Goal: Task Accomplishment & Management: Manage account settings

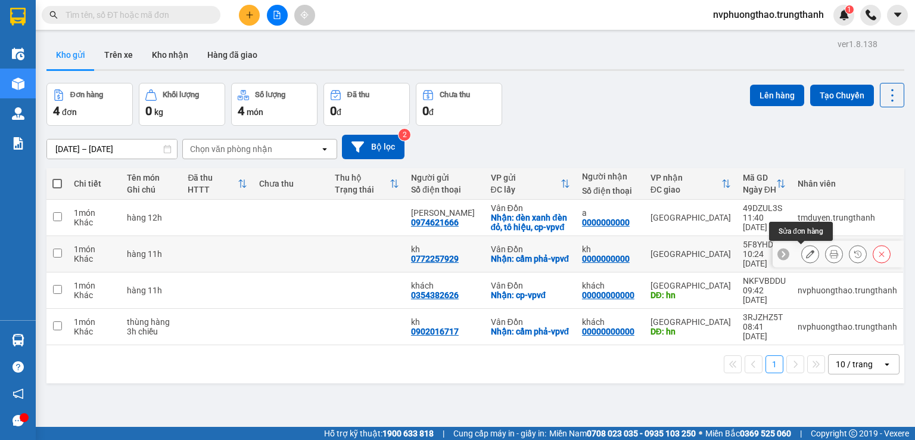
click at [806, 250] on icon at bounding box center [810, 254] width 8 height 8
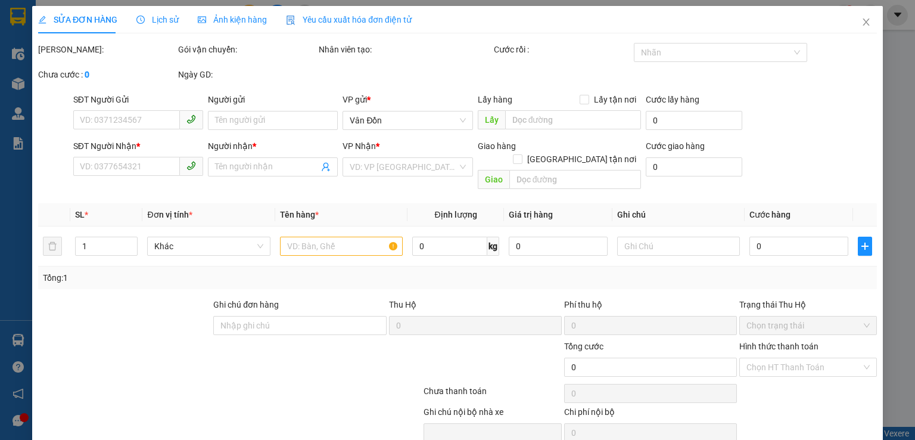
type input "0772257929"
type input "kh"
checkbox input "true"
type input "cẩm phả-vpvđ"
type input "0000000000"
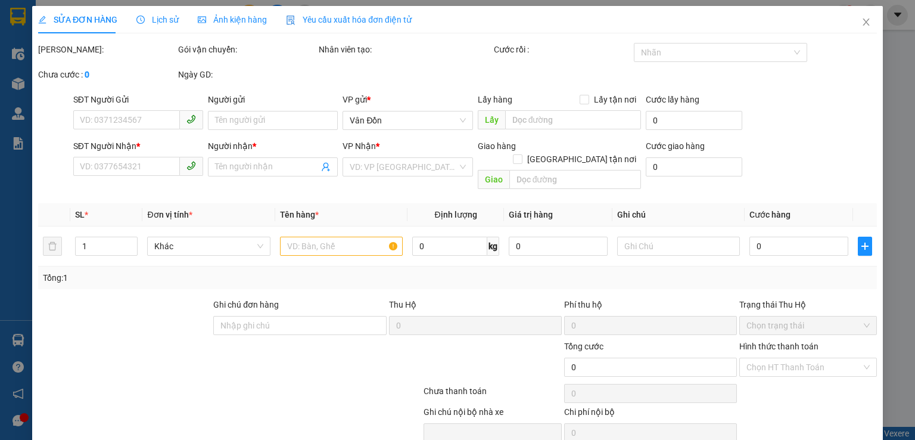
type input "kh"
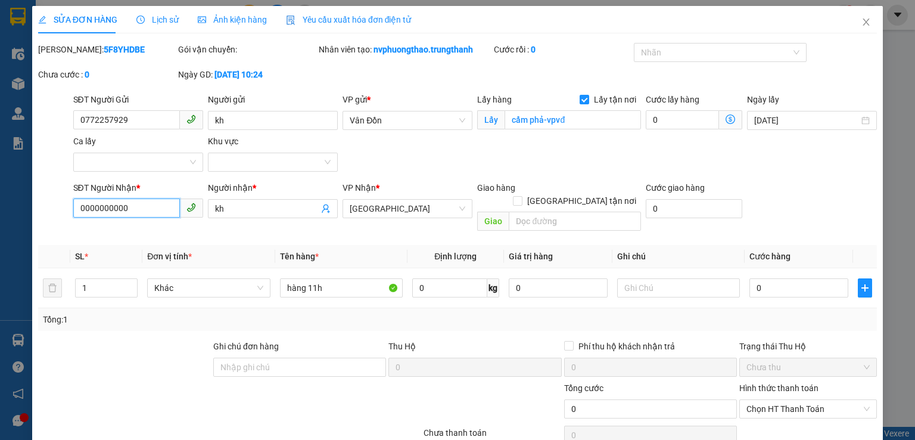
drag, startPoint x: 153, startPoint y: 209, endPoint x: 0, endPoint y: 179, distance: 155.4
click at [0, 189] on div "SỬA ĐƠN HÀNG Lịch sử Ảnh kiện hàng Yêu cầu xuất hóa đơn điện tử Total Paid Fee …" at bounding box center [457, 220] width 915 height 440
type input "0898983828"
drag, startPoint x: 232, startPoint y: 207, endPoint x: 0, endPoint y: 198, distance: 232.6
click at [45, 207] on div "SĐT Người Nhận * 0898983828 Người nhận * kh kh VP Nhận * [GEOGRAPHIC_DATA] Giao…" at bounding box center [457, 208] width 841 height 55
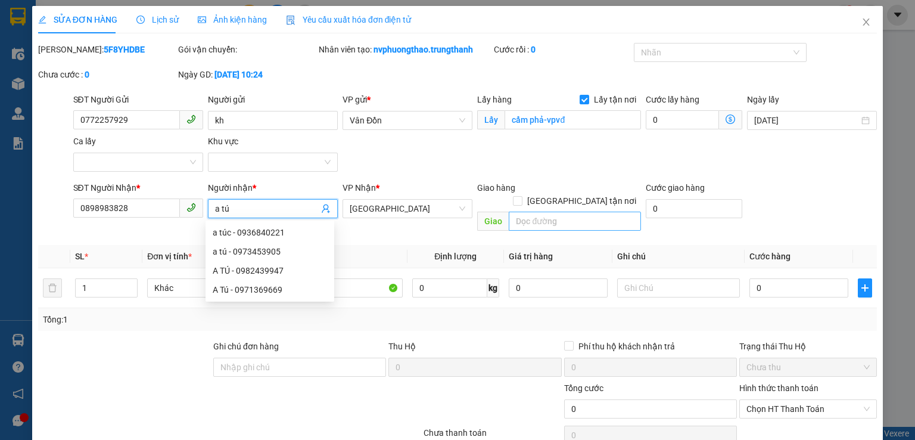
type input "a tú"
click at [519, 212] on input "text" at bounding box center [575, 221] width 132 height 19
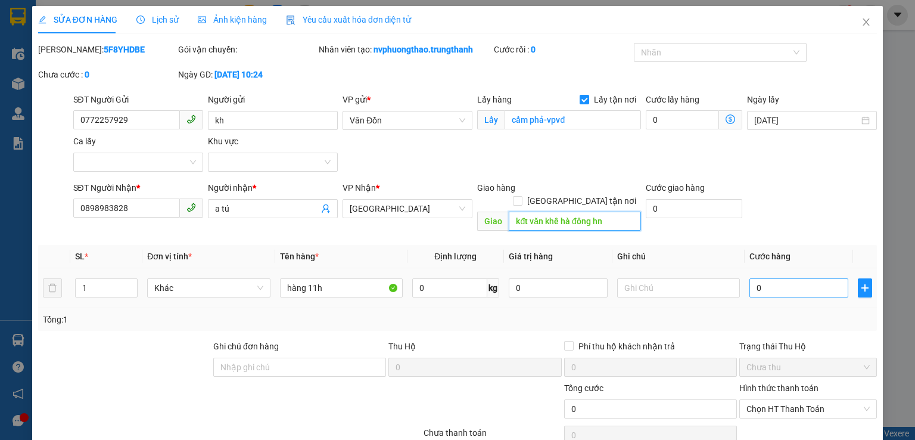
type input "kđt văn khê hà đông hn"
click at [750, 278] on input "0" at bounding box center [799, 287] width 99 height 19
type input "50"
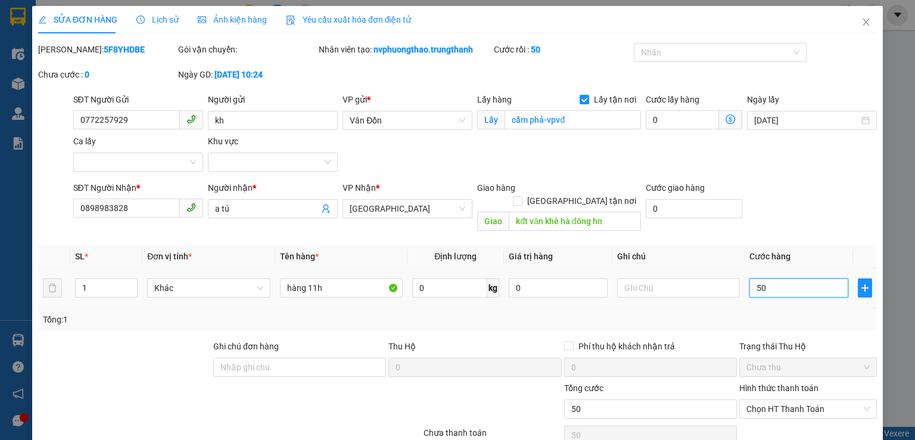
scroll to position [79, 0]
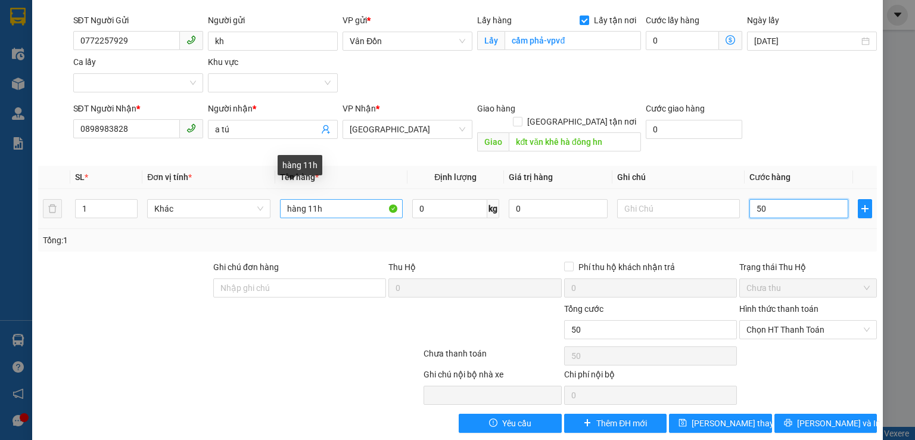
type input "50"
type input "50.000"
drag, startPoint x: 303, startPoint y: 195, endPoint x: 204, endPoint y: 191, distance: 98.4
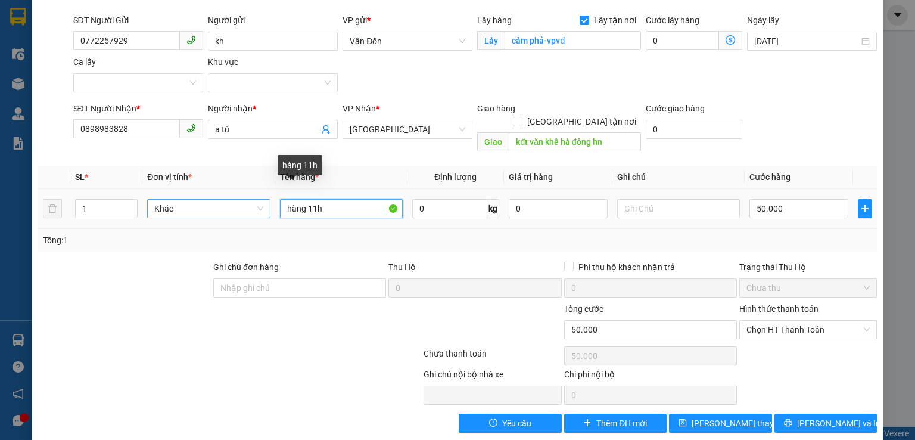
click at [208, 193] on tr "1 Khác hàng 11h 0 kg 0 50.000" at bounding box center [457, 209] width 839 height 40
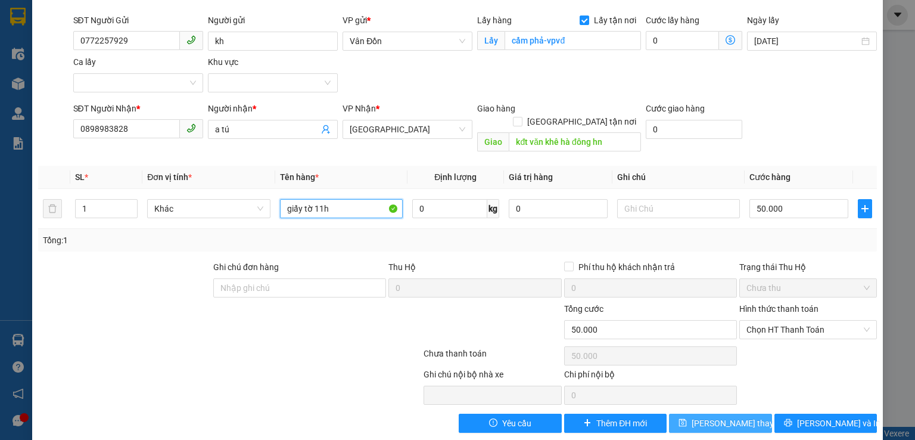
type input "giấy tờ 11h"
click at [723, 417] on span "[PERSON_NAME] thay đổi" at bounding box center [739, 423] width 95 height 13
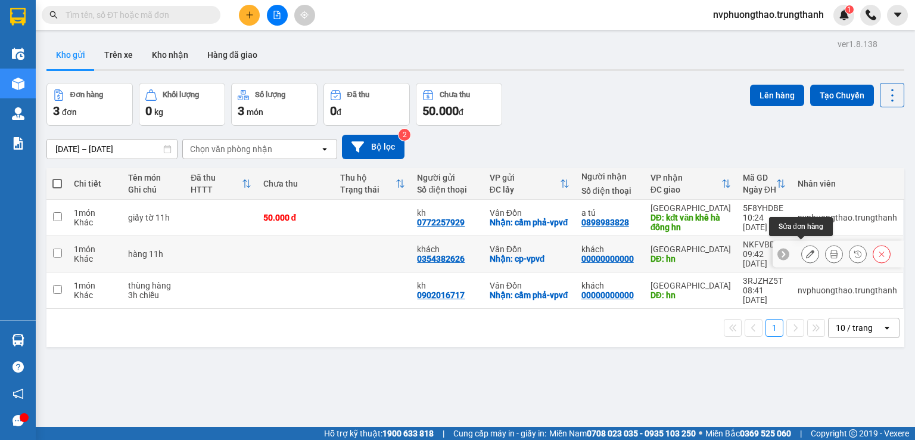
click at [802, 244] on button at bounding box center [810, 254] width 17 height 21
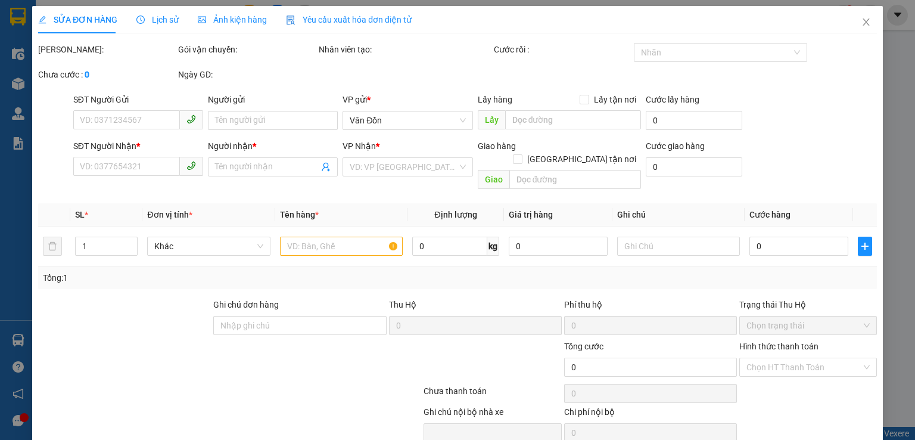
type input "0354382626"
type input "khách"
checkbox input "true"
type input "cp-vpvđ"
type input "00000000000"
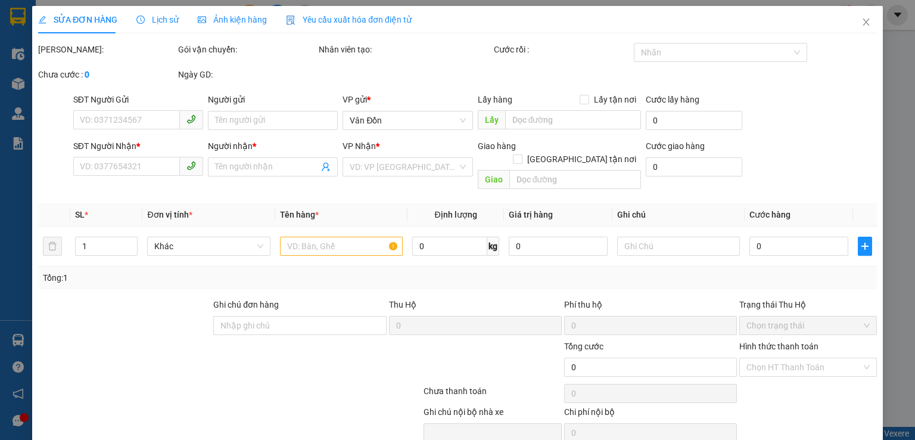
type input "khách"
type input "hn"
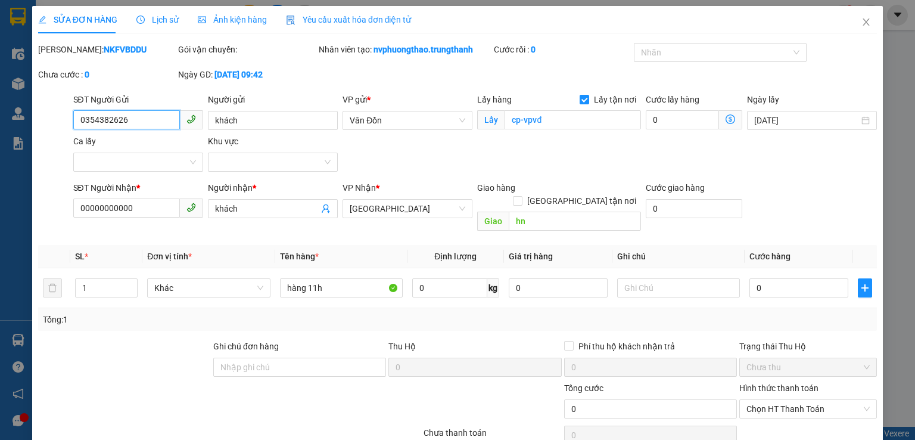
scroll to position [60, 0]
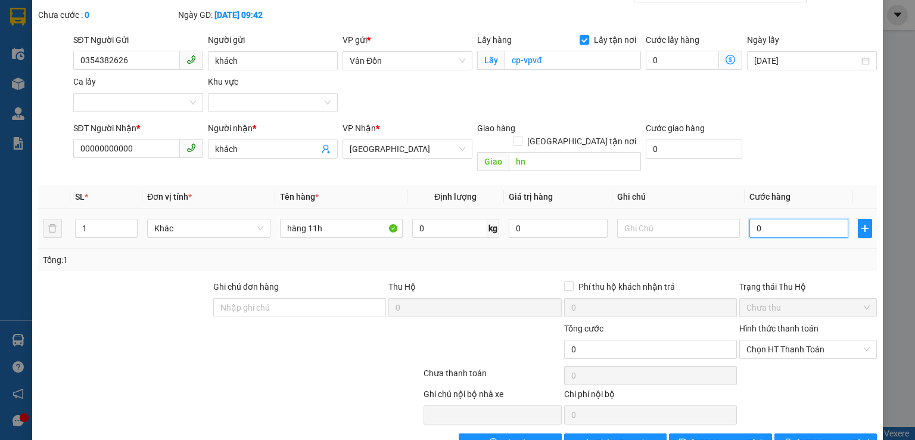
click at [750, 219] on input "0" at bounding box center [799, 228] width 99 height 19
type input "20"
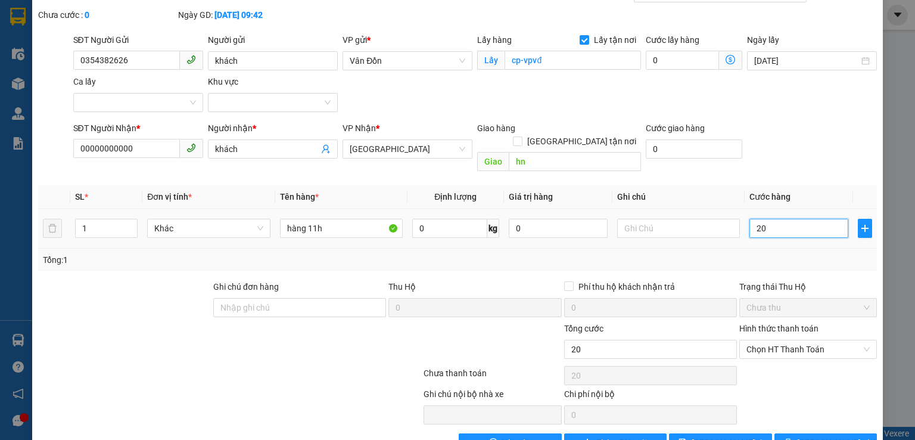
type input "200"
type input "200.000"
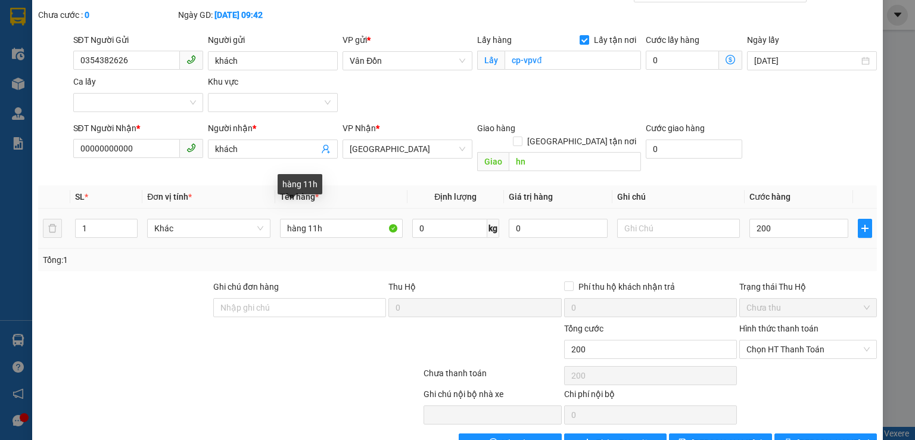
type input "200.000"
click at [277, 213] on td "hàng 11h" at bounding box center [341, 229] width 132 height 40
click at [281, 219] on input "hàng 11h" at bounding box center [341, 228] width 123 height 19
type input "2 thùng hàng 11h"
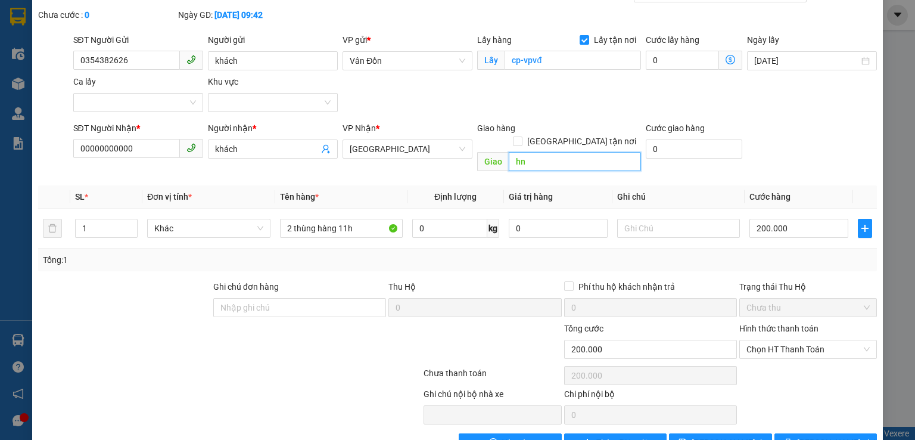
click at [509, 152] on input "hn" at bounding box center [575, 161] width 132 height 19
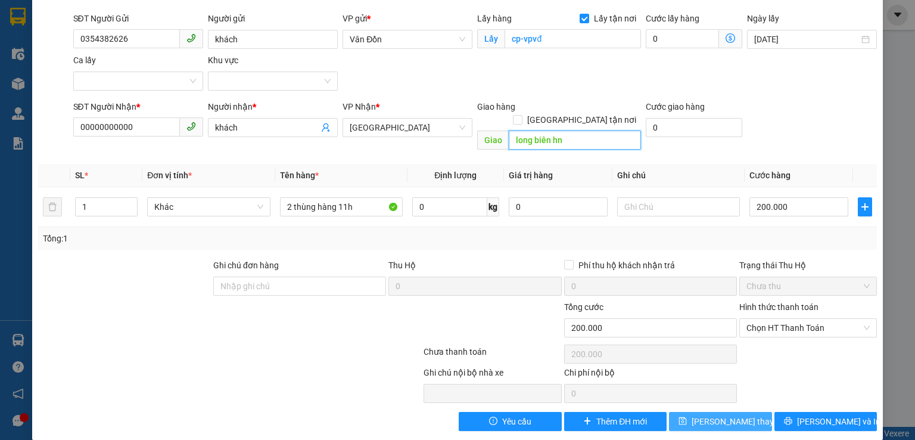
type input "long biên hn"
click at [717, 415] on span "[PERSON_NAME] thay đổi" at bounding box center [739, 421] width 95 height 13
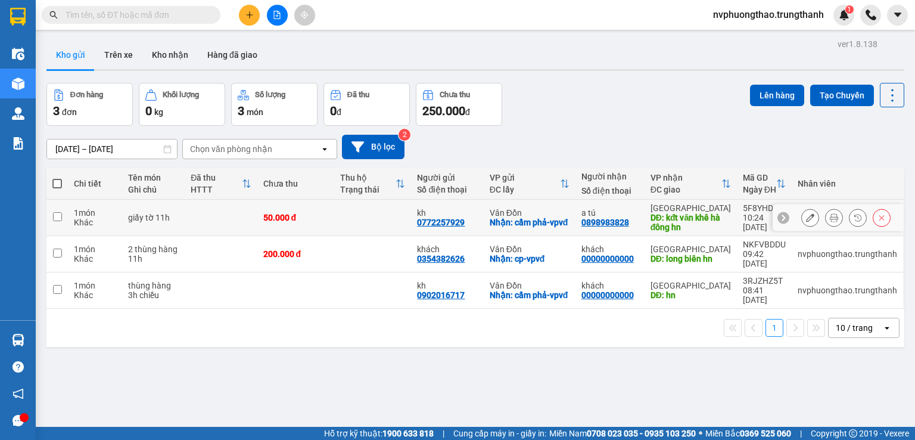
click at [57, 215] on input "checkbox" at bounding box center [57, 216] width 9 height 9
checkbox input "true"
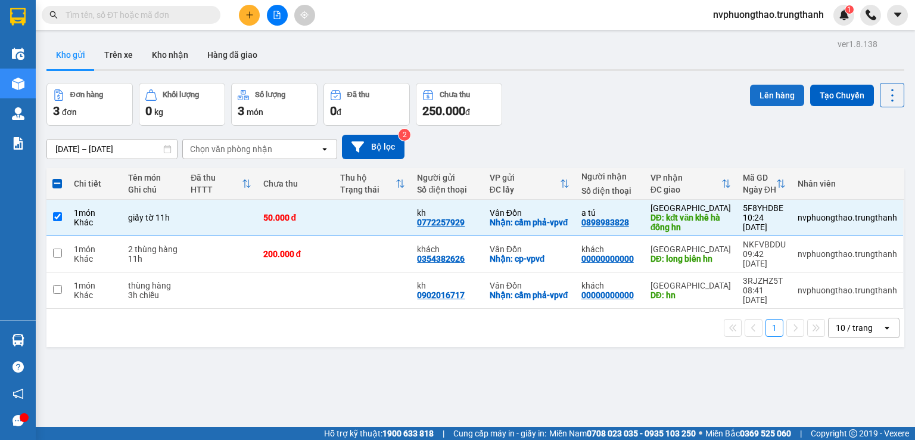
drag, startPoint x: 776, startPoint y: 94, endPoint x: 770, endPoint y: 92, distance: 6.1
click at [771, 92] on button "Lên hàng" at bounding box center [777, 95] width 54 height 21
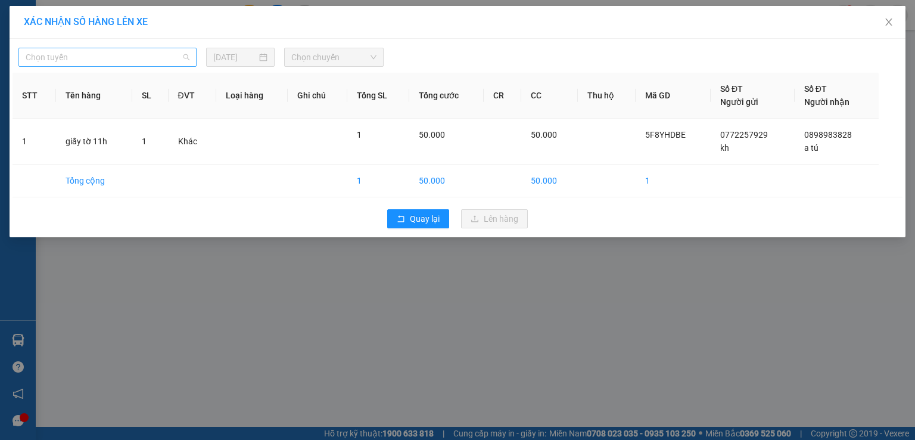
click at [172, 54] on span "Chọn tuyến" at bounding box center [108, 57] width 164 height 18
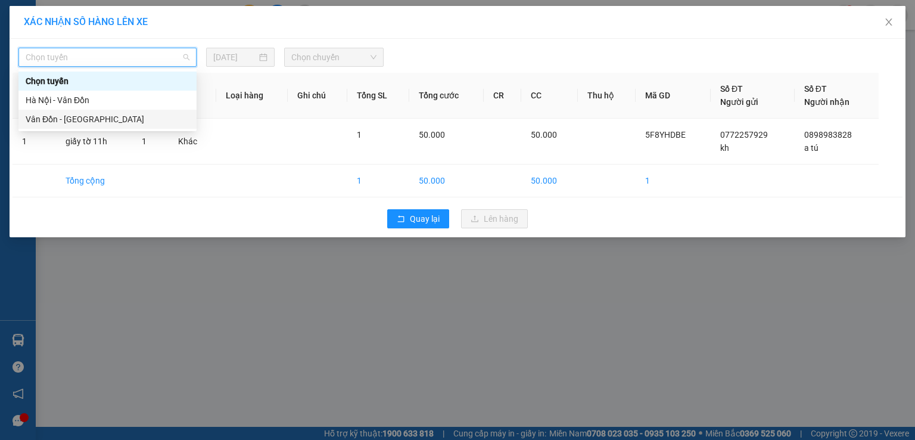
click at [158, 122] on div "Vân Đồn - [GEOGRAPHIC_DATA]" at bounding box center [108, 119] width 164 height 13
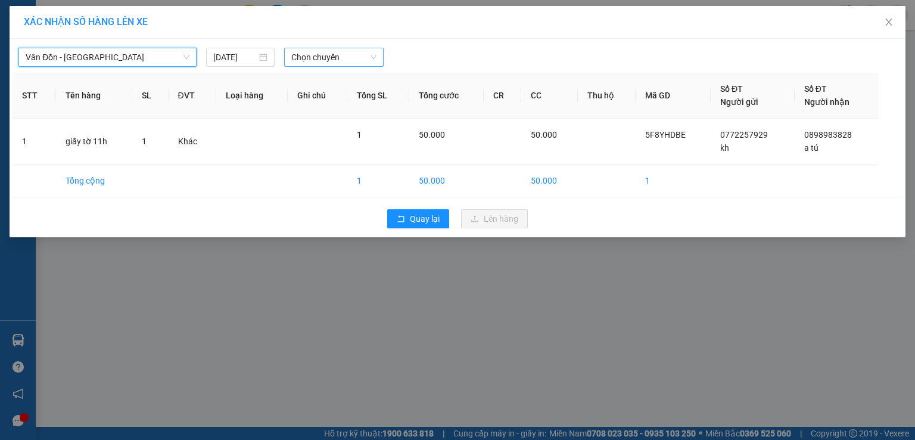
click at [322, 59] on span "Chọn chuyến" at bounding box center [334, 57] width 86 height 18
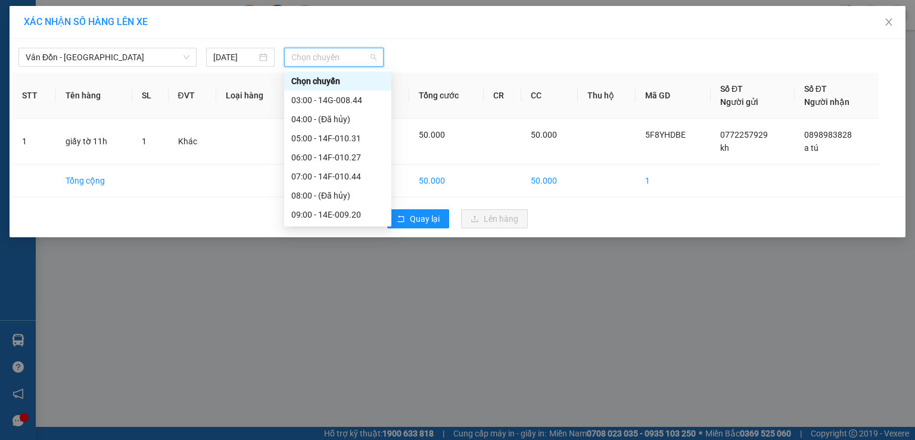
scroll to position [79, 0]
click at [297, 175] on div "11:00 - 14F-010.11" at bounding box center [337, 173] width 93 height 13
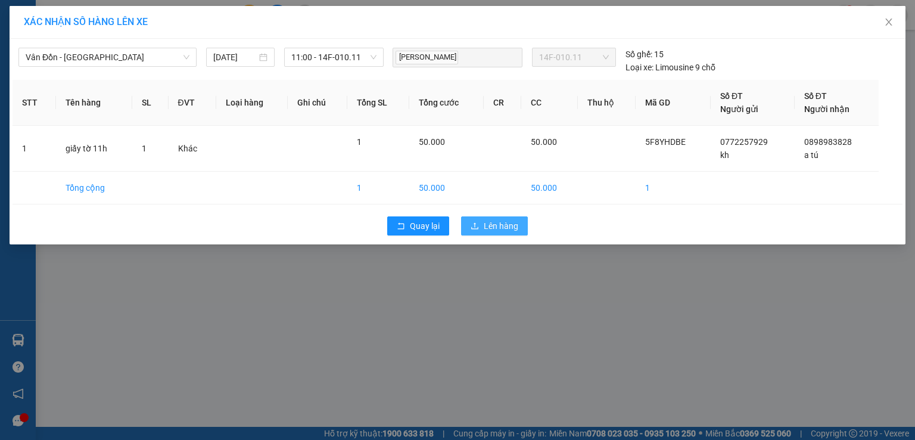
click at [476, 227] on icon "upload" at bounding box center [475, 226] width 8 height 8
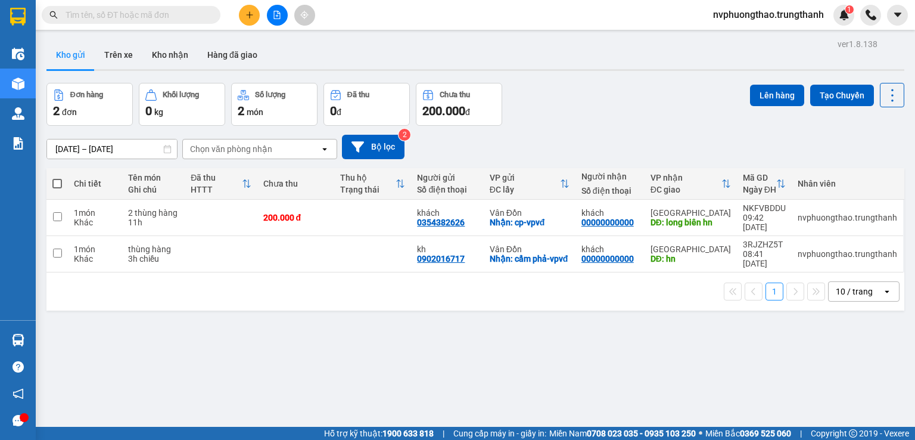
click at [112, 325] on div "ver 1.8.138 Kho gửi Trên xe Kho nhận Hàng đã giao Đơn hàng 2 đơn Khối lượng 0 k…" at bounding box center [476, 256] width 868 height 440
click at [138, 305] on div "ver 1.8.138 Kho gửi Trên xe Kho nhận Hàng đã giao Đơn hàng 2 đơn Khối lượng 0 k…" at bounding box center [476, 256] width 868 height 440
click at [55, 212] on input "checkbox" at bounding box center [57, 216] width 9 height 9
checkbox input "true"
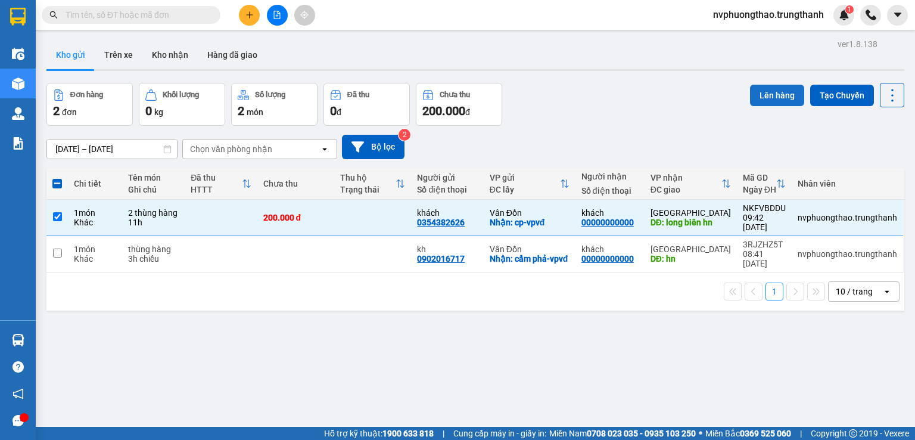
click at [754, 101] on button "Lên hàng" at bounding box center [777, 95] width 54 height 21
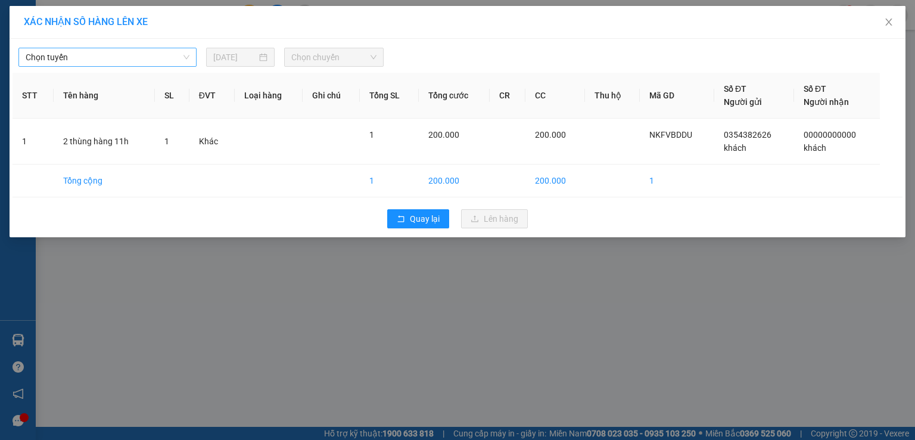
click at [161, 56] on span "Chọn tuyến" at bounding box center [108, 57] width 164 height 18
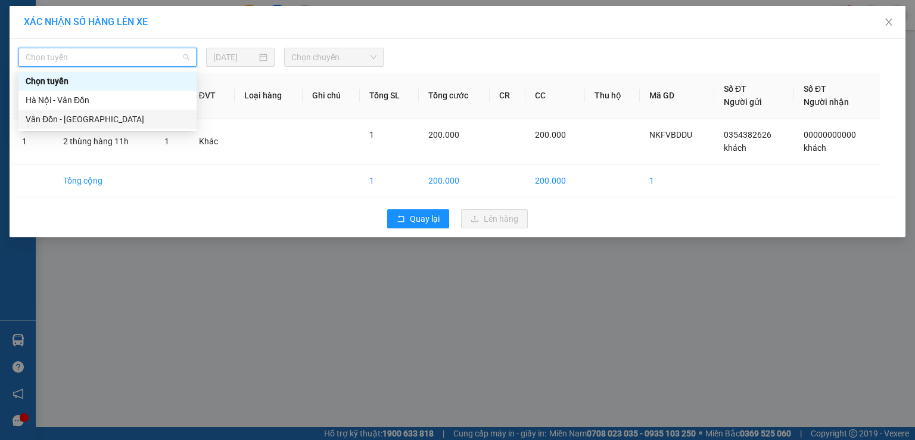
click at [141, 113] on div "Vân Đồn - [GEOGRAPHIC_DATA]" at bounding box center [108, 119] width 164 height 13
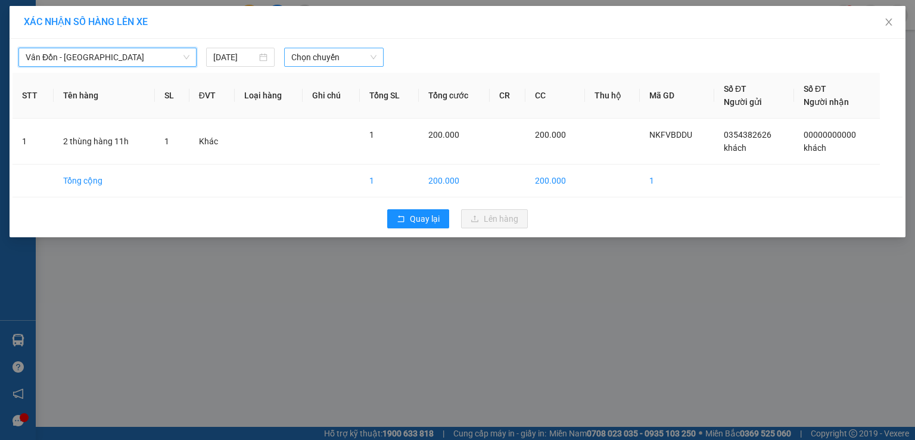
click at [303, 55] on span "Chọn chuyến" at bounding box center [334, 57] width 86 height 18
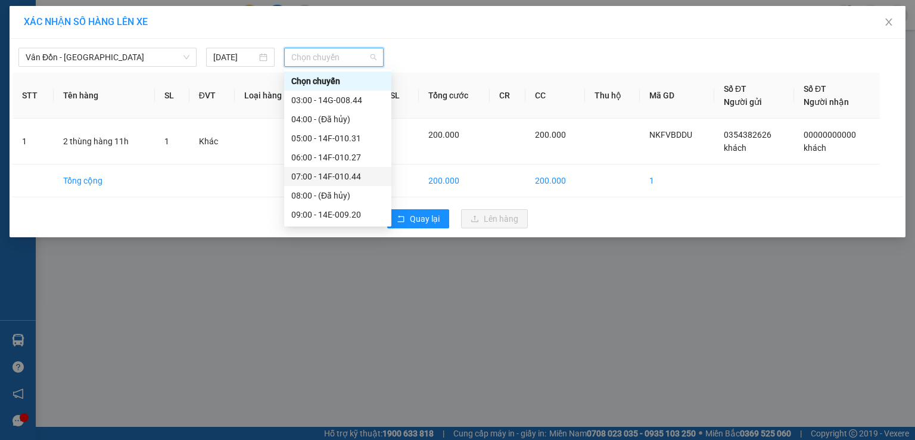
scroll to position [79, 0]
click at [316, 170] on div "11:00 - 14F-010.11" at bounding box center [337, 173] width 93 height 13
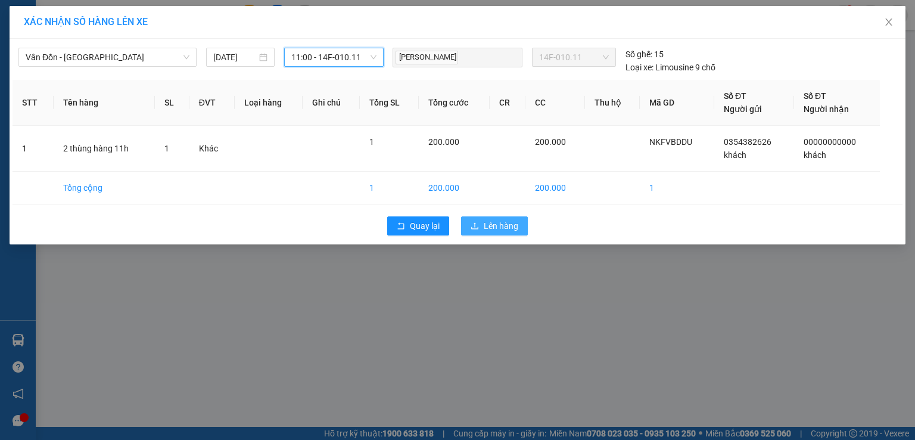
click at [486, 225] on span "Lên hàng" at bounding box center [501, 225] width 35 height 13
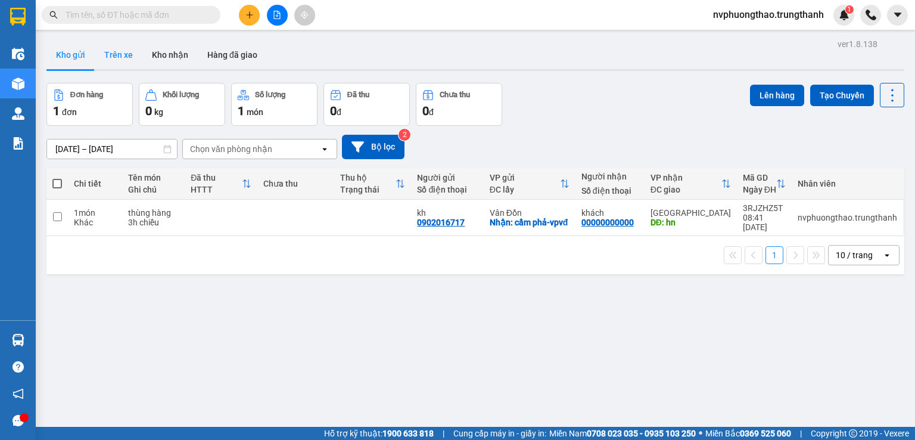
click at [113, 55] on button "Trên xe" at bounding box center [119, 55] width 48 height 29
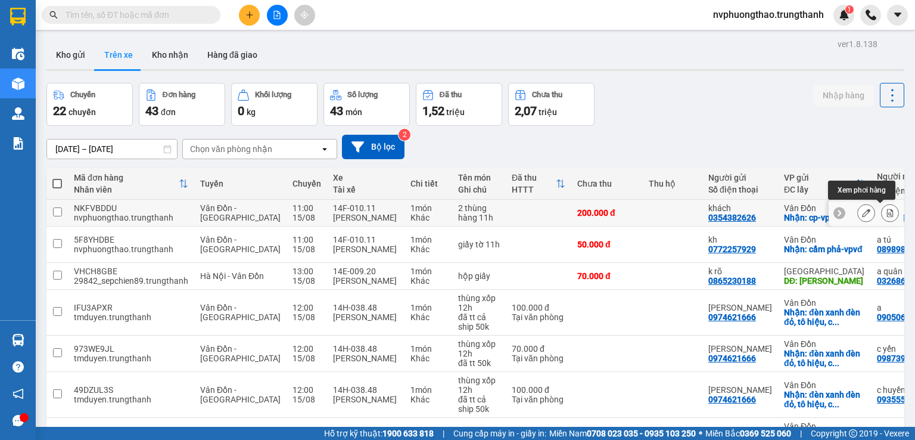
click at [882, 210] on button at bounding box center [890, 213] width 17 height 21
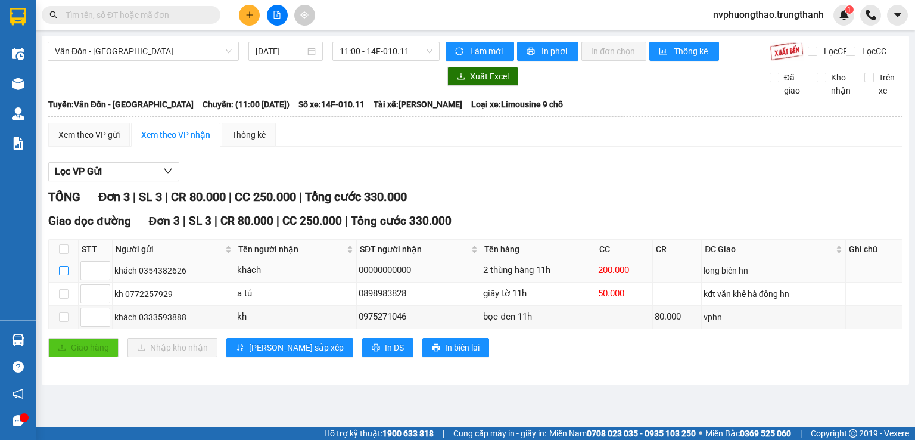
click at [62, 275] on input "checkbox" at bounding box center [64, 271] width 10 height 10
checkbox input "true"
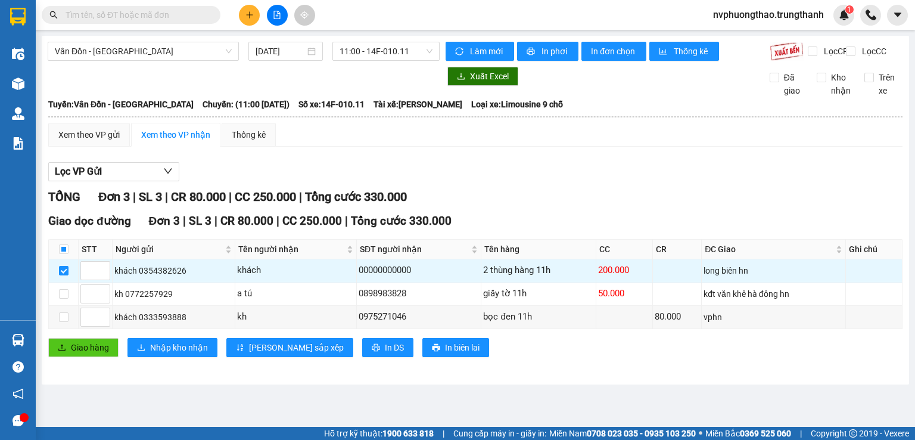
click at [132, 372] on div "TỔNG Đơn 3 | SL 3 | CR 80.000 | CC 250.000 | Tổng cước 330.000 Giao dọc đường Đ…" at bounding box center [475, 280] width 855 height 184
click at [101, 141] on div "Xem theo VP gửi" at bounding box center [88, 134] width 61 height 13
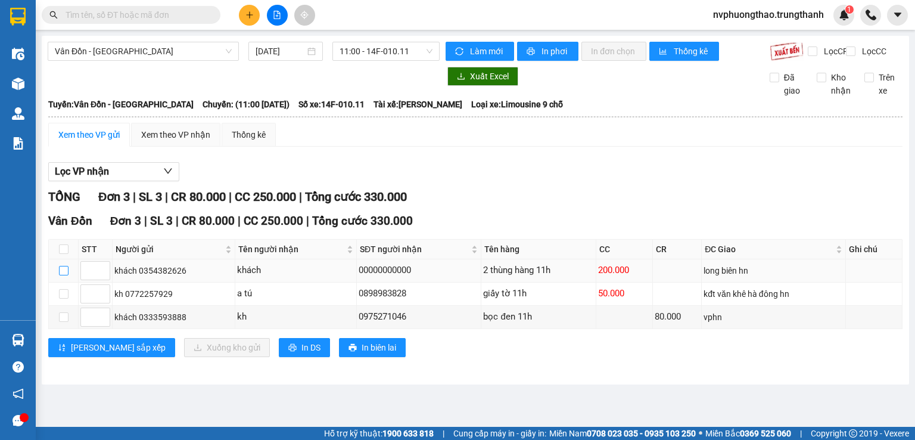
click at [63, 275] on input "checkbox" at bounding box center [64, 271] width 10 height 10
checkbox input "true"
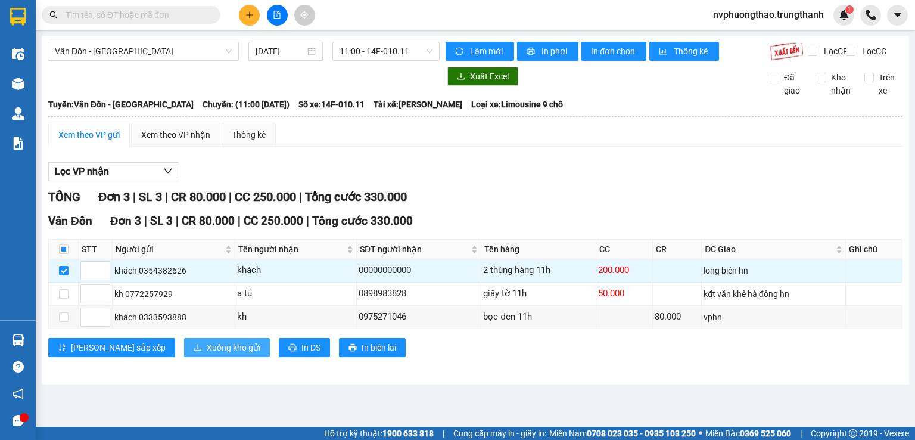
click at [207, 354] on span "Xuống kho gửi" at bounding box center [234, 347] width 54 height 13
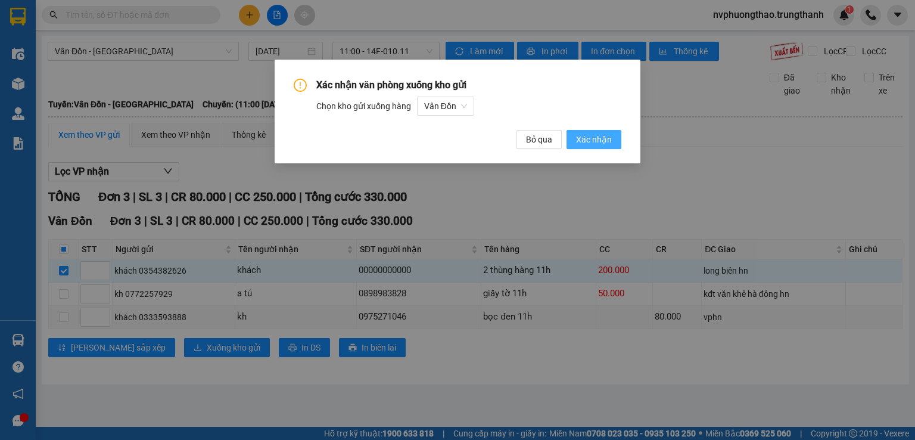
click at [593, 136] on span "Xác nhận" at bounding box center [594, 139] width 36 height 13
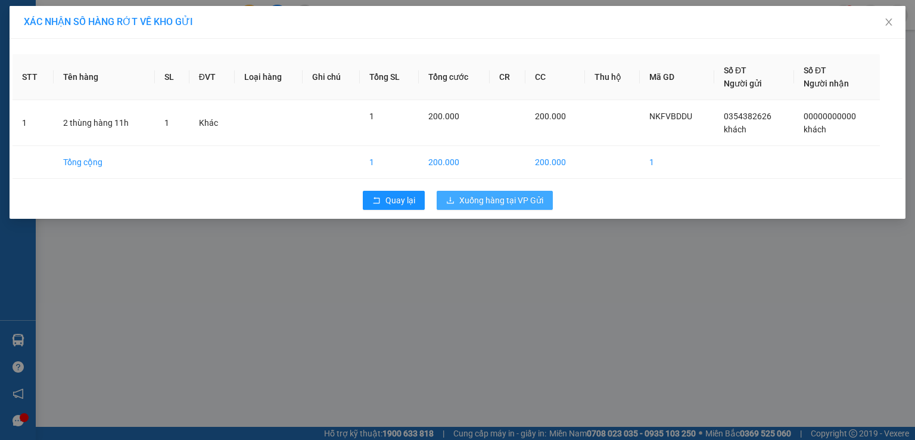
click at [457, 203] on button "Xuống hàng tại VP Gửi" at bounding box center [495, 200] width 116 height 19
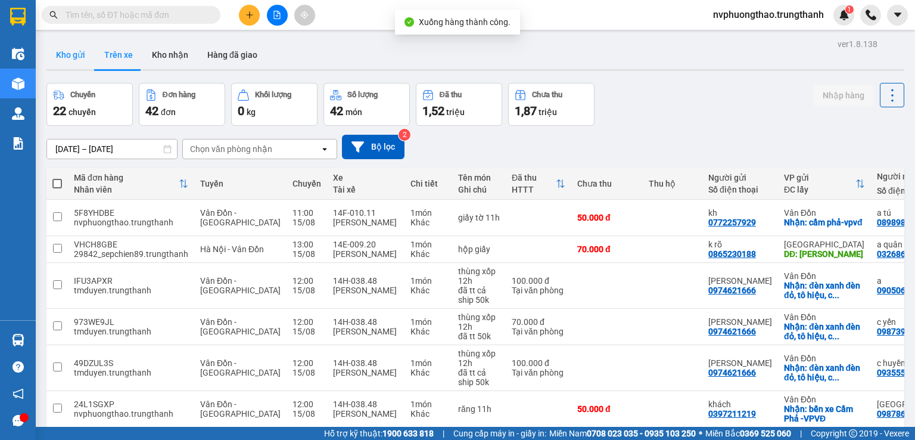
click at [74, 58] on button "Kho gửi" at bounding box center [70, 55] width 48 height 29
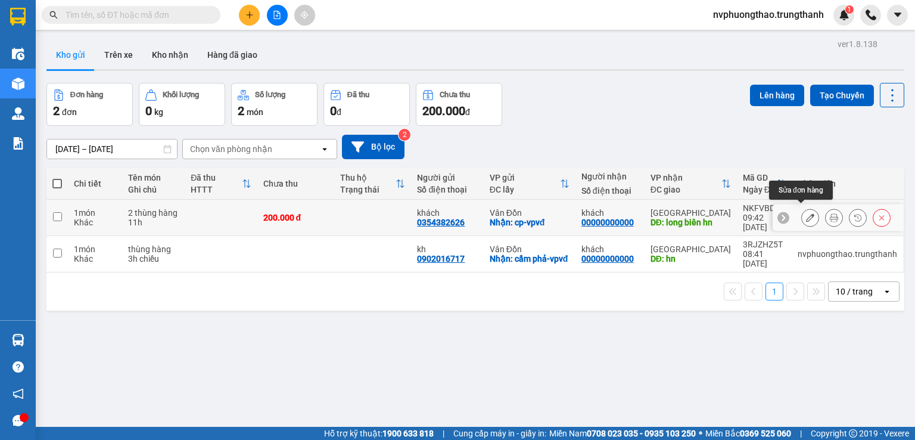
click at [803, 208] on button at bounding box center [810, 217] width 17 height 21
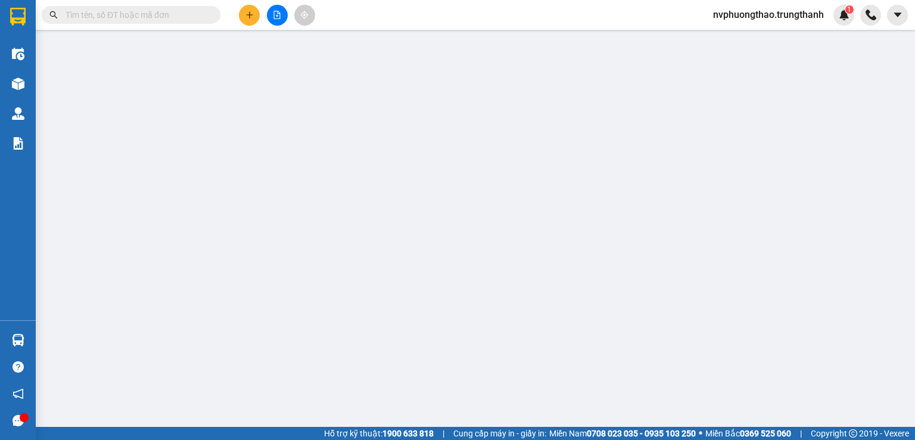
type input "0354382626"
type input "khách"
checkbox input "true"
type input "cp-vpvđ"
type input "00000000000"
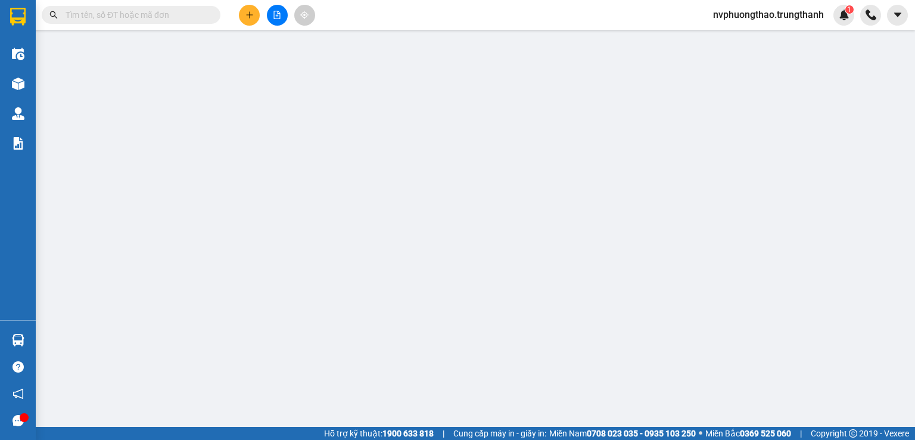
type input "khách"
type input "long biên hn"
type input "200.000"
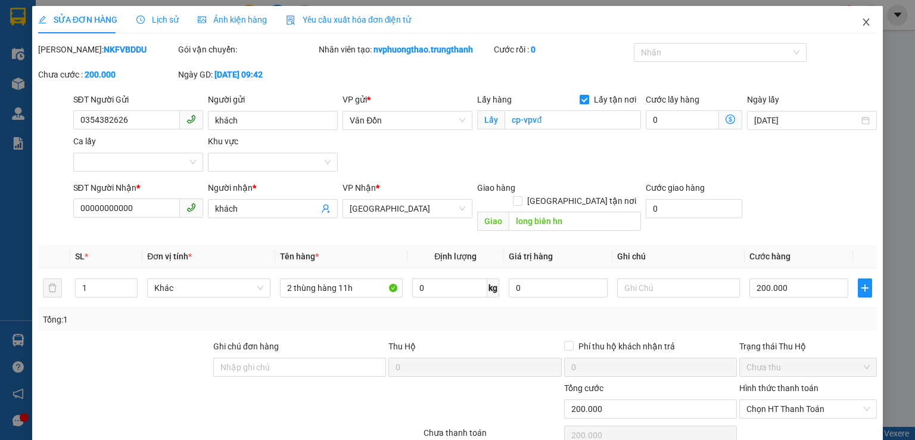
click at [863, 24] on icon "close" at bounding box center [866, 21] width 7 height 7
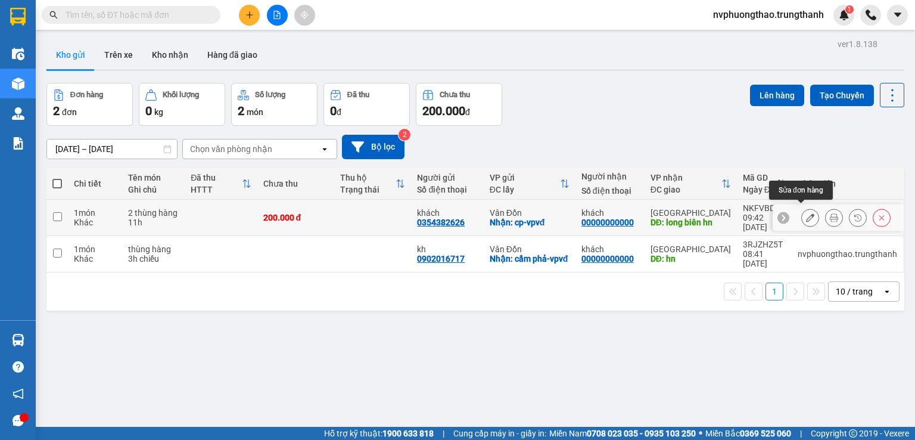
click at [806, 213] on icon at bounding box center [810, 217] width 8 height 8
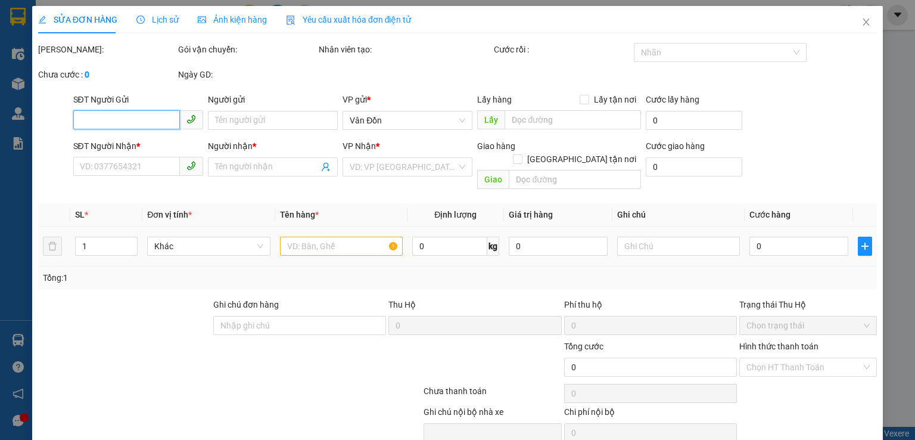
type input "0354382626"
type input "khách"
checkbox input "true"
type input "cp-vpvđ"
type input "00000000000"
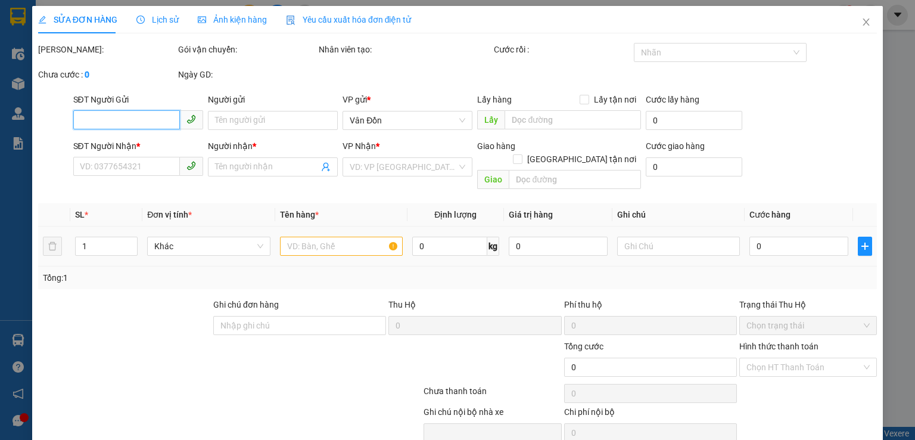
type input "khách"
type input "long biên hn"
type input "200.000"
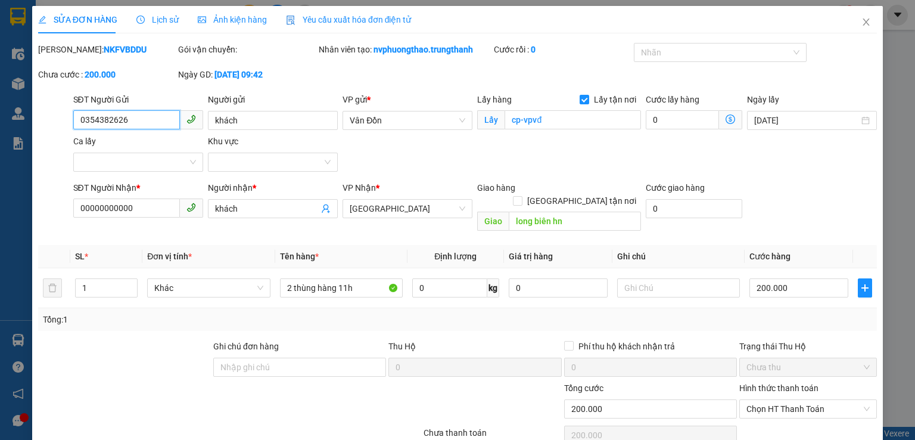
scroll to position [79, 0]
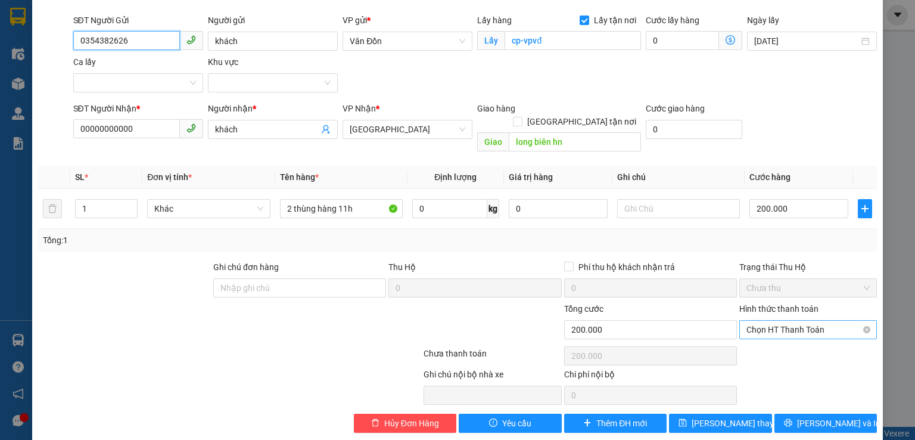
click at [768, 321] on span "Chọn HT Thanh Toán" at bounding box center [808, 330] width 123 height 18
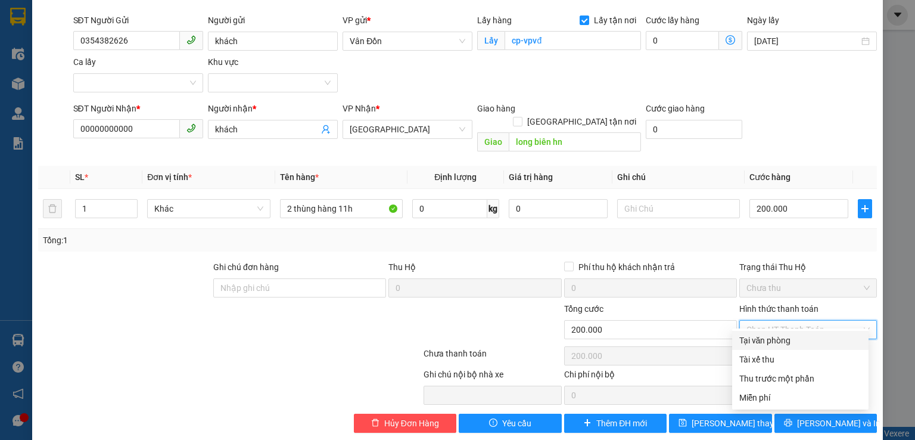
click at [761, 338] on div "Tại văn phòng" at bounding box center [801, 340] width 122 height 13
type input "0"
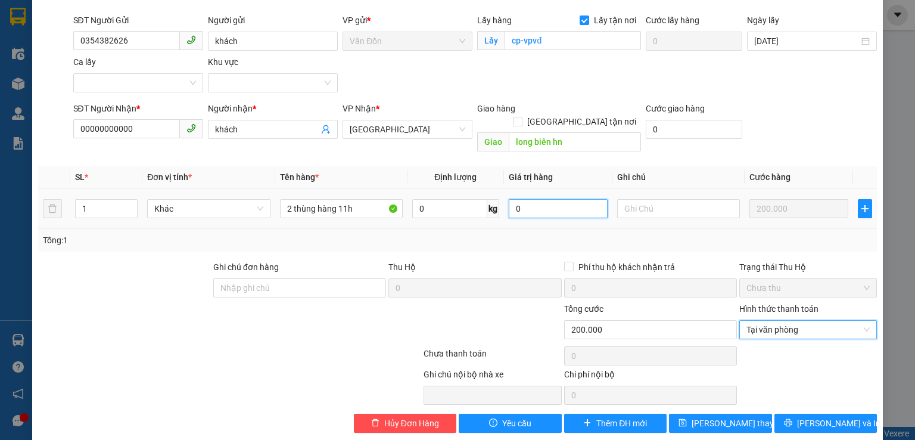
click at [538, 199] on input "0" at bounding box center [558, 208] width 99 height 19
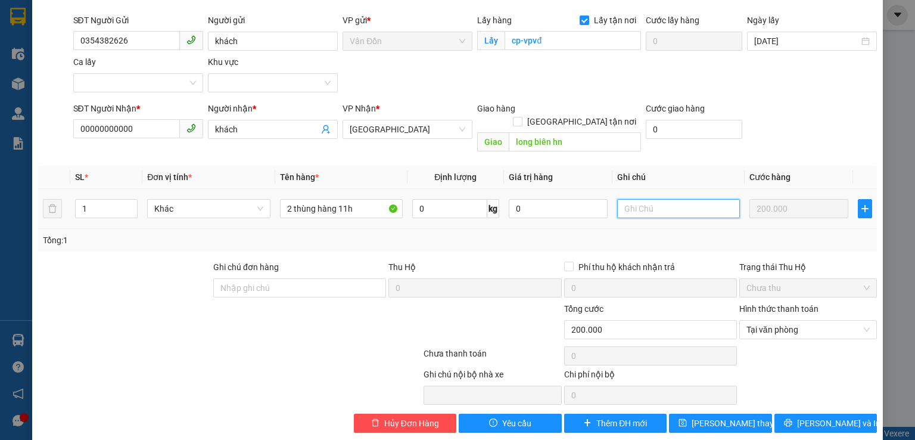
click at [627, 199] on input "text" at bounding box center [678, 208] width 123 height 19
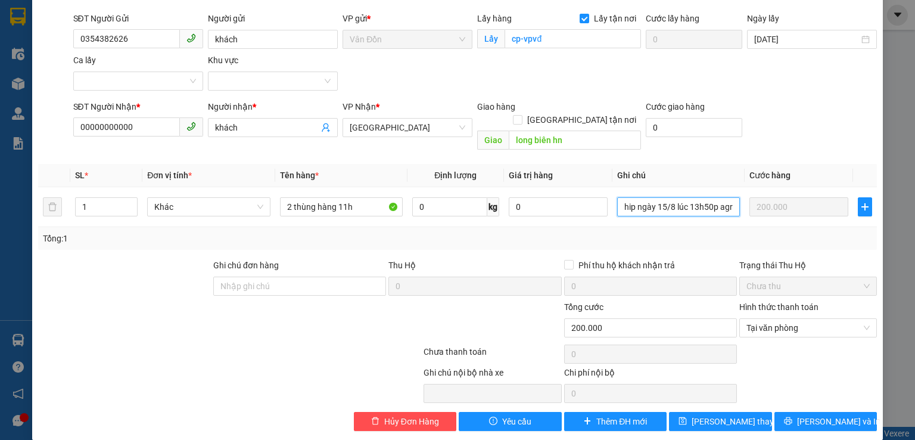
type input "ck tt 200k cước và 50k ship ngày 15/8 lúc 13h50p agri"
click at [85, 320] on div at bounding box center [160, 321] width 246 height 42
click at [680, 412] on button "[PERSON_NAME] thay đổi" at bounding box center [720, 421] width 103 height 19
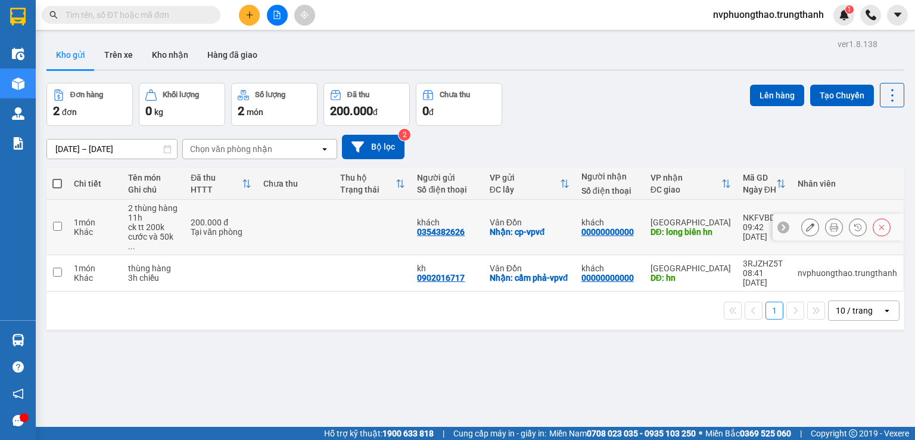
click at [53, 222] on input "checkbox" at bounding box center [57, 226] width 9 height 9
checkbox input "true"
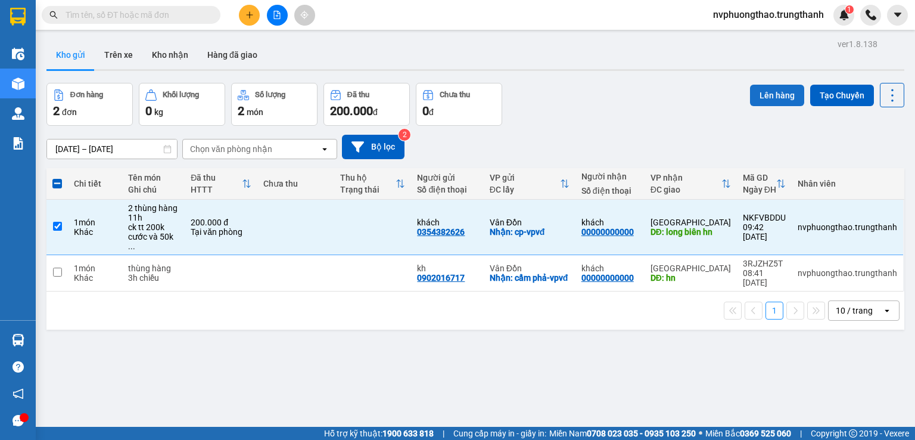
click at [765, 89] on button "Lên hàng" at bounding box center [777, 95] width 54 height 21
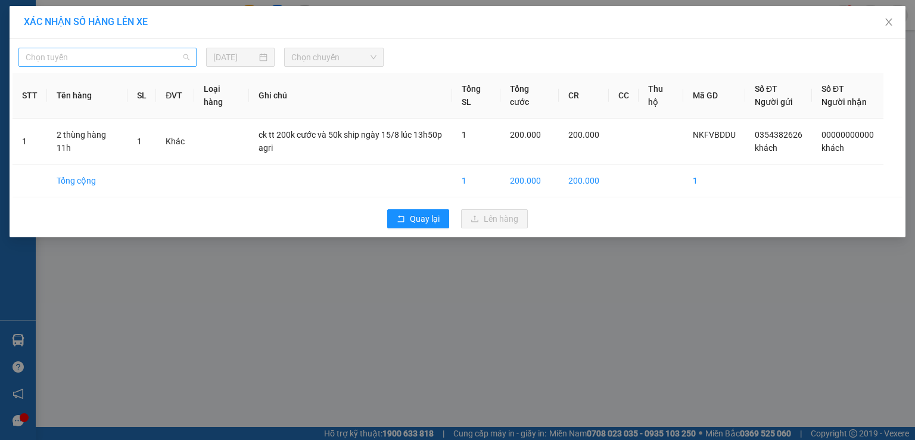
click at [76, 66] on div "Chọn tuyến" at bounding box center [107, 57] width 178 height 19
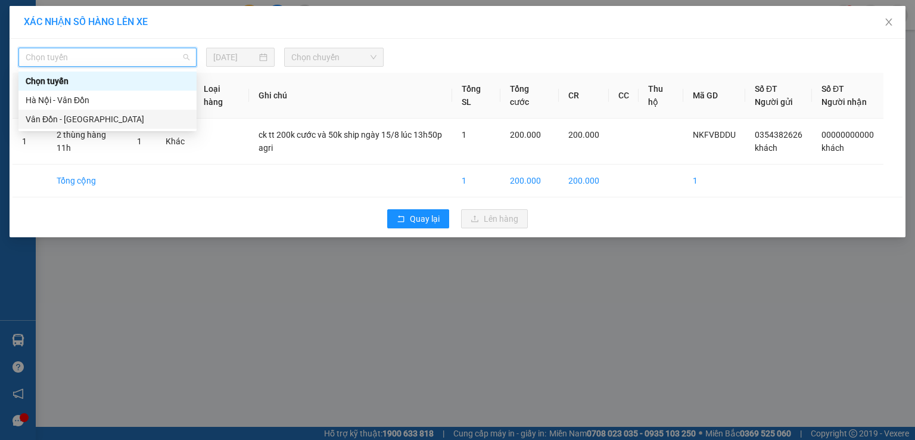
drag, startPoint x: 69, startPoint y: 117, endPoint x: 114, endPoint y: 106, distance: 46.1
click at [69, 117] on div "Vân Đồn - [GEOGRAPHIC_DATA]" at bounding box center [108, 119] width 164 height 13
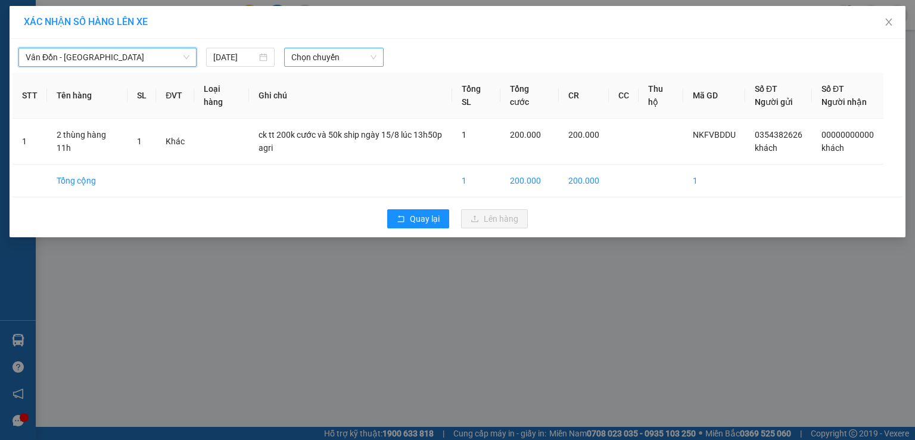
click at [353, 56] on span "Chọn chuyến" at bounding box center [334, 57] width 86 height 18
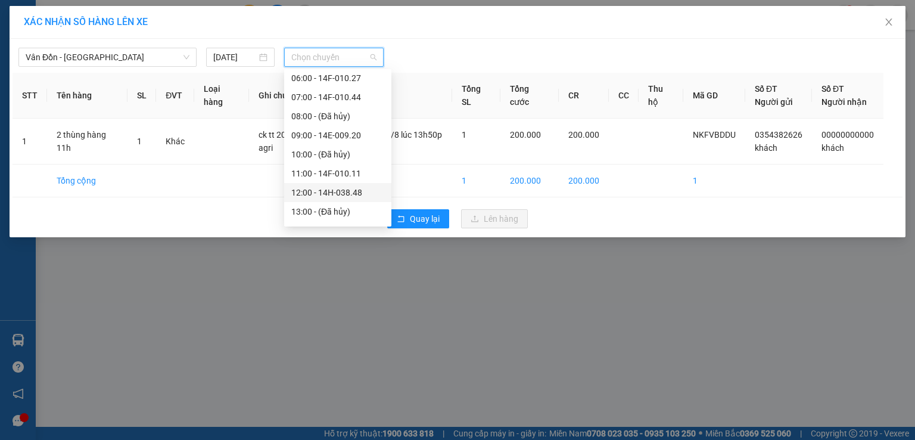
scroll to position [139, 0]
click at [327, 129] on div "12:00 - 14H-038.48" at bounding box center [337, 132] width 93 height 13
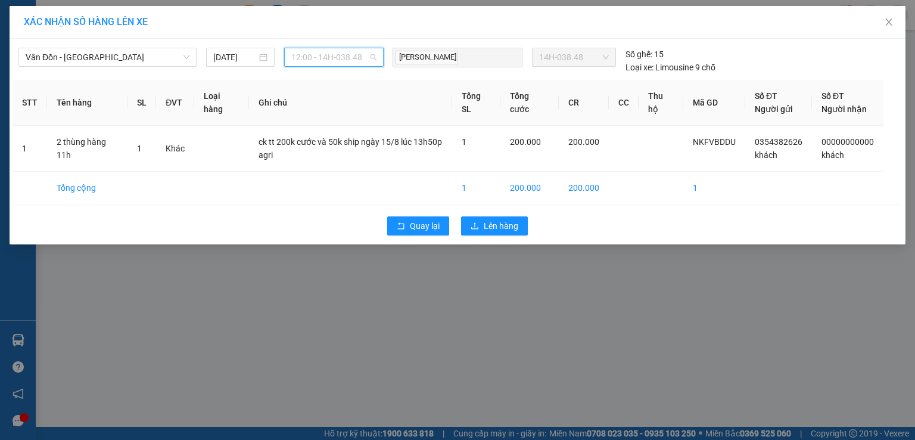
click at [343, 58] on span "12:00 - 14H-038.48" at bounding box center [334, 57] width 86 height 18
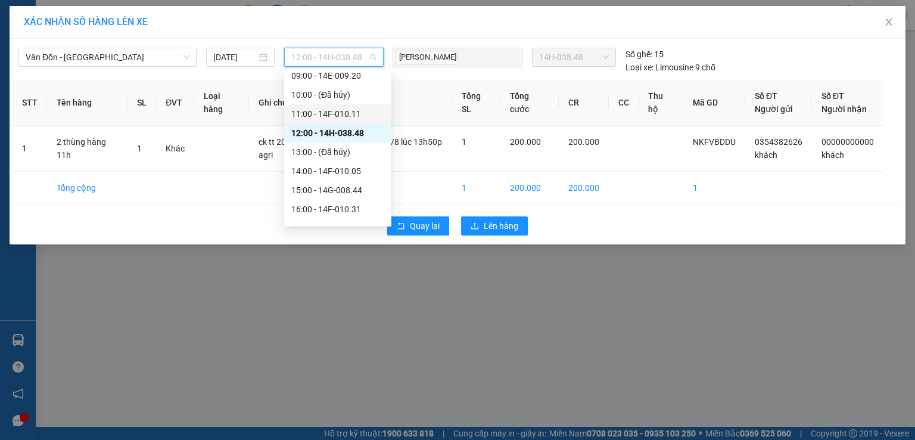
click at [331, 115] on div "11:00 - 14F-010.11" at bounding box center [337, 113] width 93 height 13
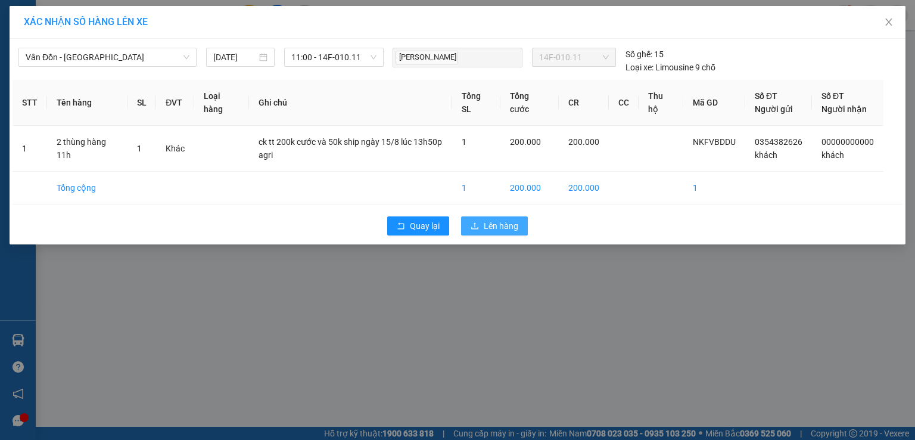
click at [476, 225] on icon "upload" at bounding box center [475, 226] width 8 height 8
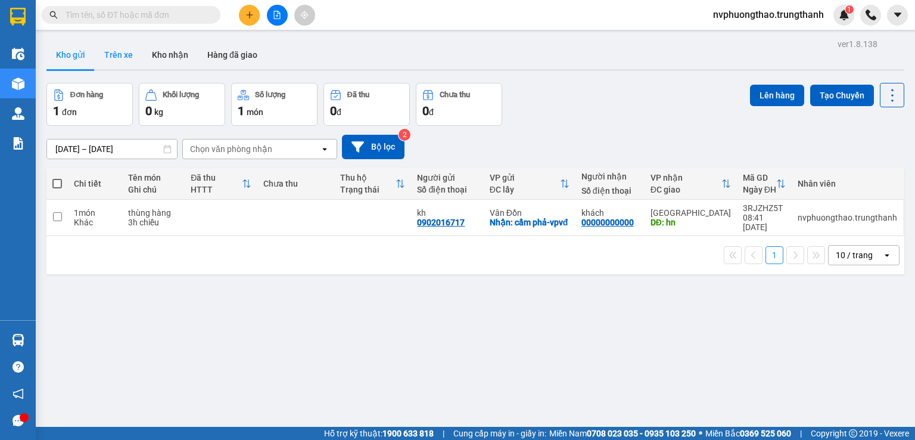
click at [124, 48] on button "Trên xe" at bounding box center [119, 55] width 48 height 29
